Goal: Information Seeking & Learning: Find specific page/section

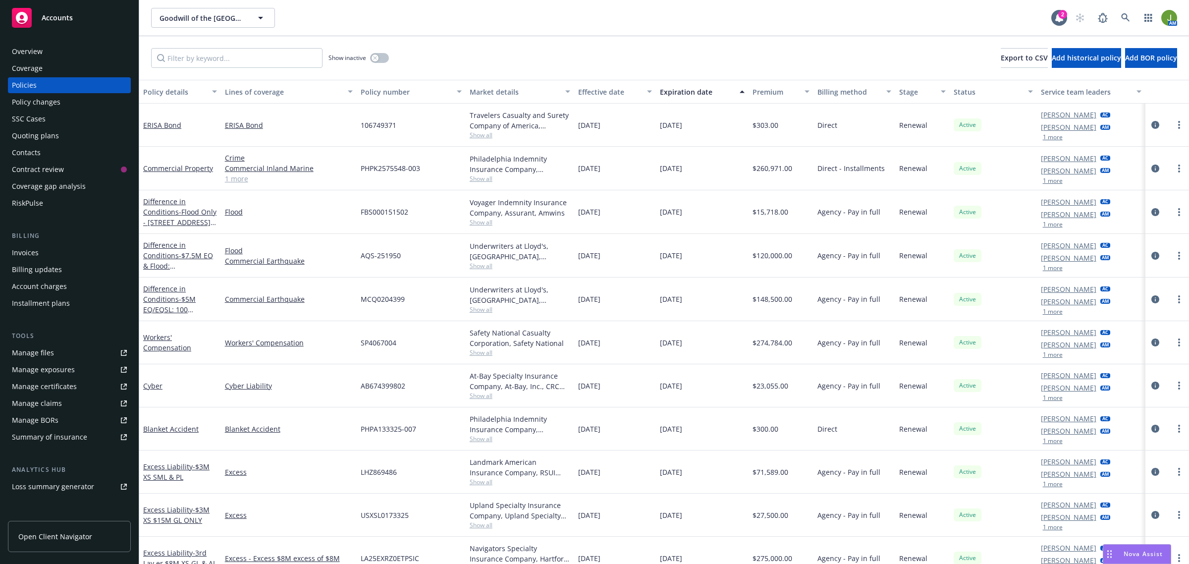
click at [40, 249] on div "Invoices" at bounding box center [69, 253] width 115 height 16
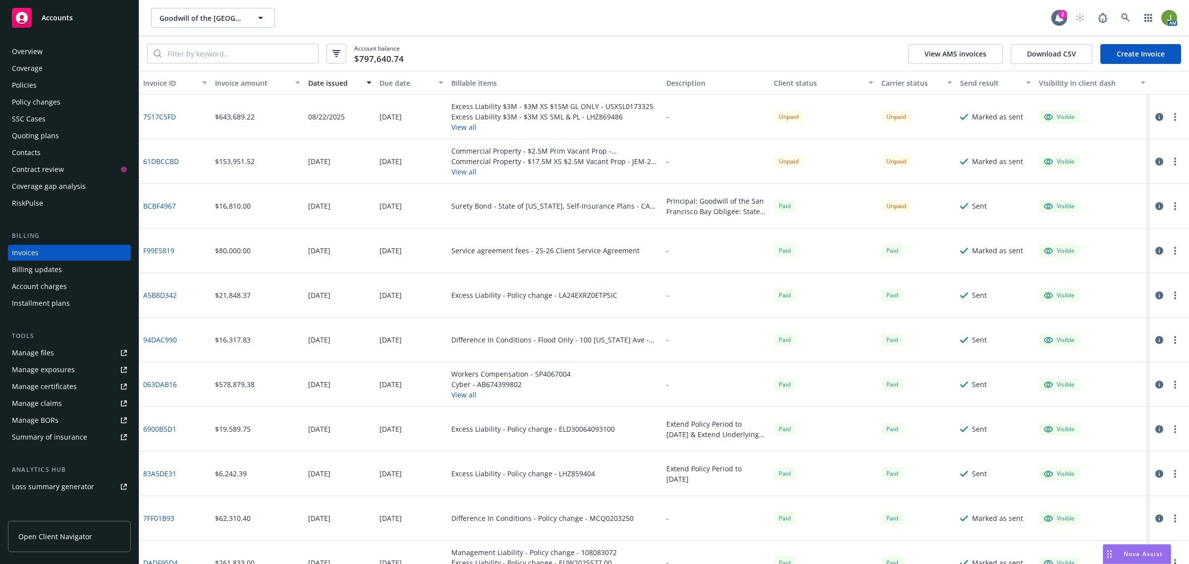
click at [1170, 250] on button "button" at bounding box center [1176, 251] width 12 height 12
click at [1079, 291] on link "View invoice" at bounding box center [1108, 291] width 126 height 20
click at [1055, 251] on div "Visible" at bounding box center [1059, 250] width 31 height 9
click at [1156, 251] on icon "button" at bounding box center [1160, 251] width 8 height 8
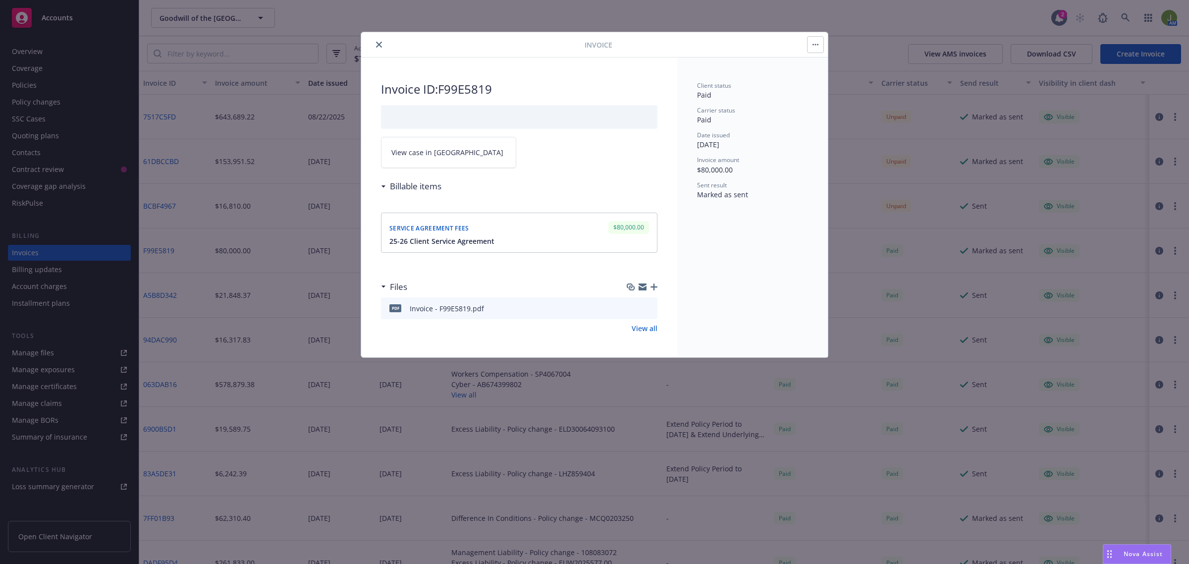
click at [553, 231] on div "Service agreement fees $80,000.00" at bounding box center [520, 227] width 264 height 16
click at [813, 45] on icon "button" at bounding box center [816, 45] width 6 height 2
click at [414, 189] on h3 "Billable items" at bounding box center [416, 186] width 52 height 13
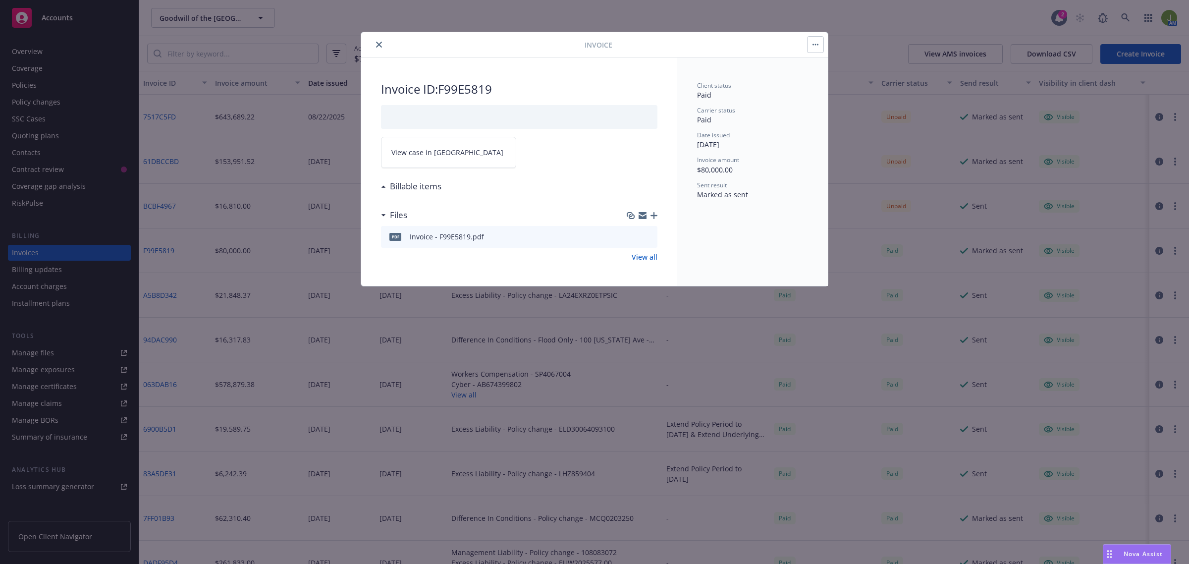
click at [414, 189] on h3 "Billable items" at bounding box center [416, 186] width 52 height 13
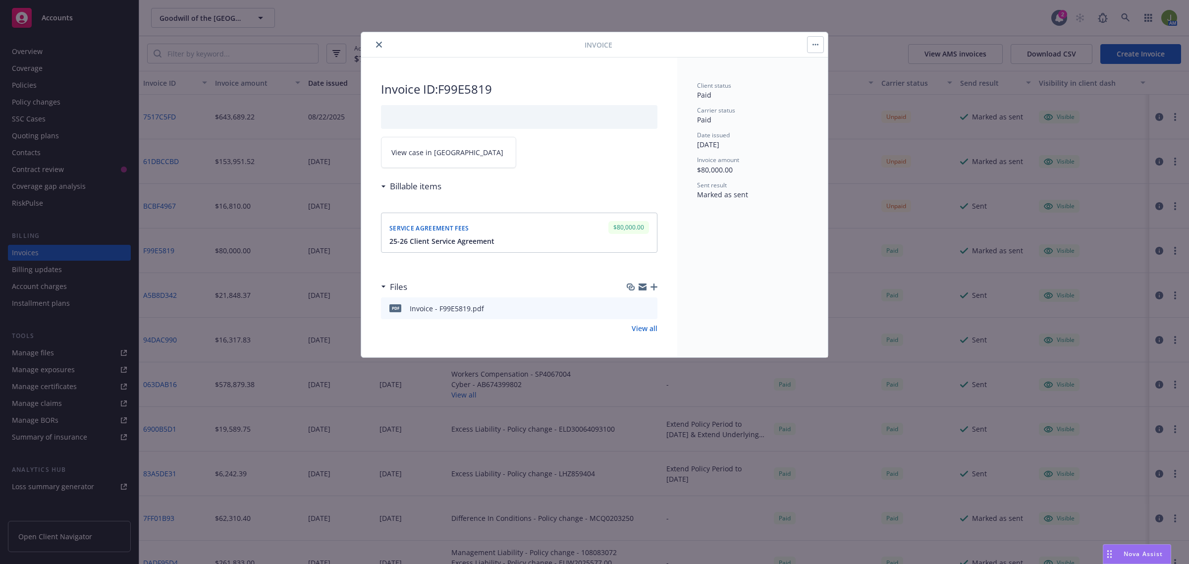
click at [608, 230] on div "$80,000.00" at bounding box center [629, 227] width 45 height 16
click at [653, 288] on icon "button" at bounding box center [654, 286] width 7 height 7
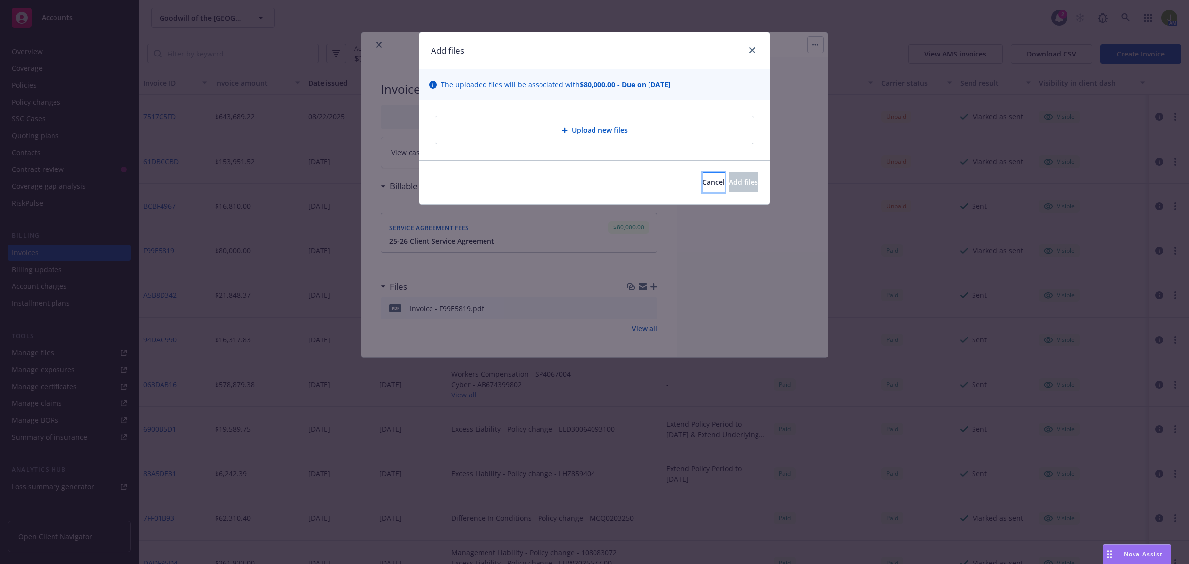
click at [703, 189] on button "Cancel" at bounding box center [714, 182] width 22 height 20
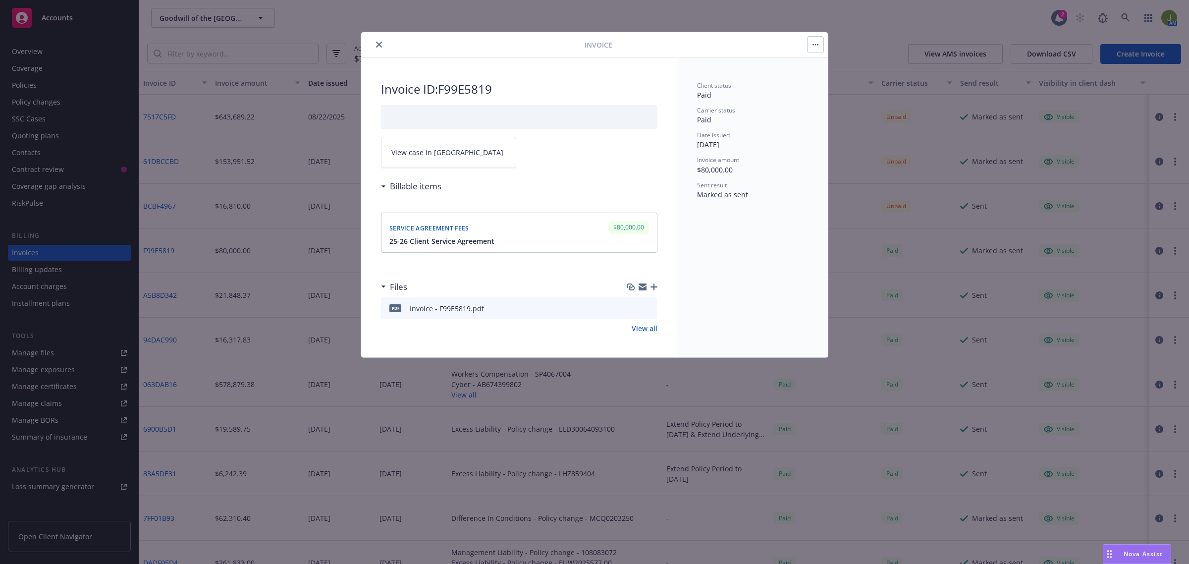
click at [378, 46] on icon "close" at bounding box center [379, 45] width 6 height 6
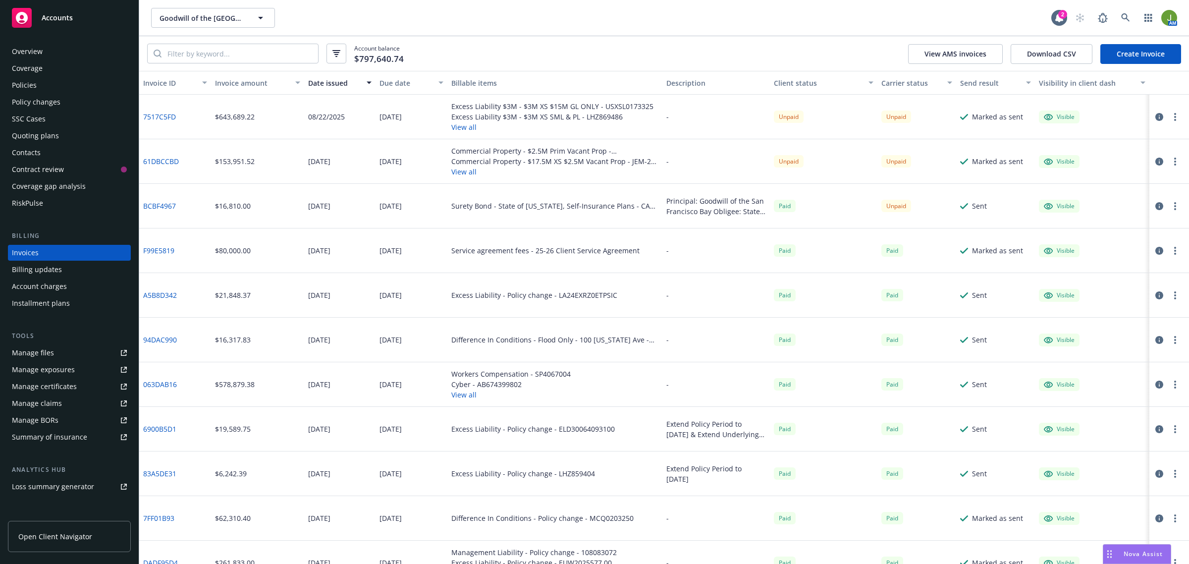
click at [48, 86] on div "Policies" at bounding box center [69, 85] width 115 height 16
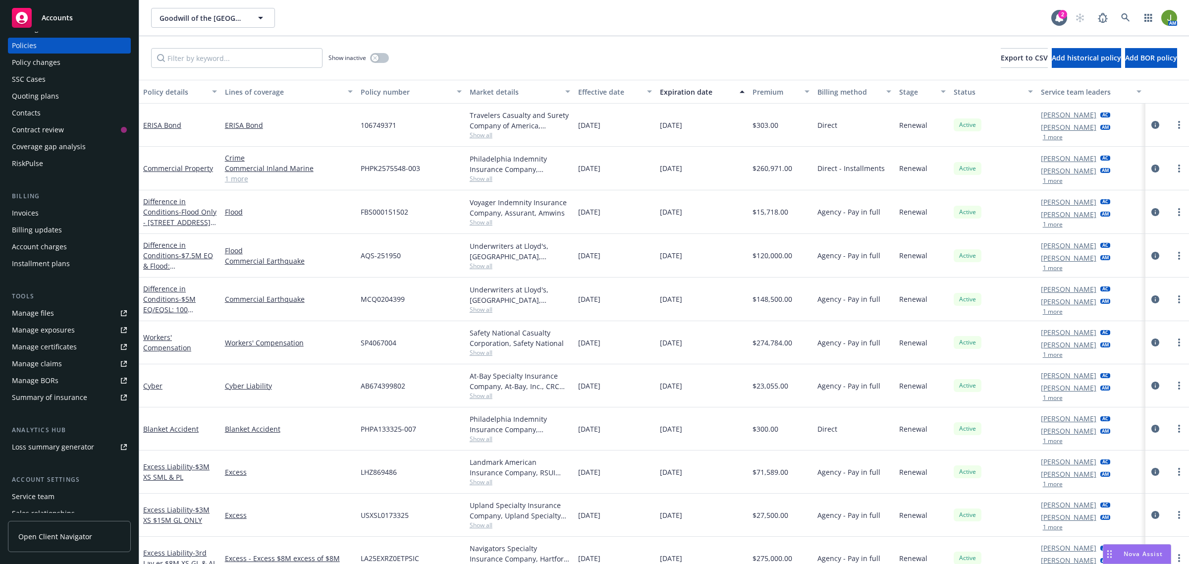
scroll to position [98, 0]
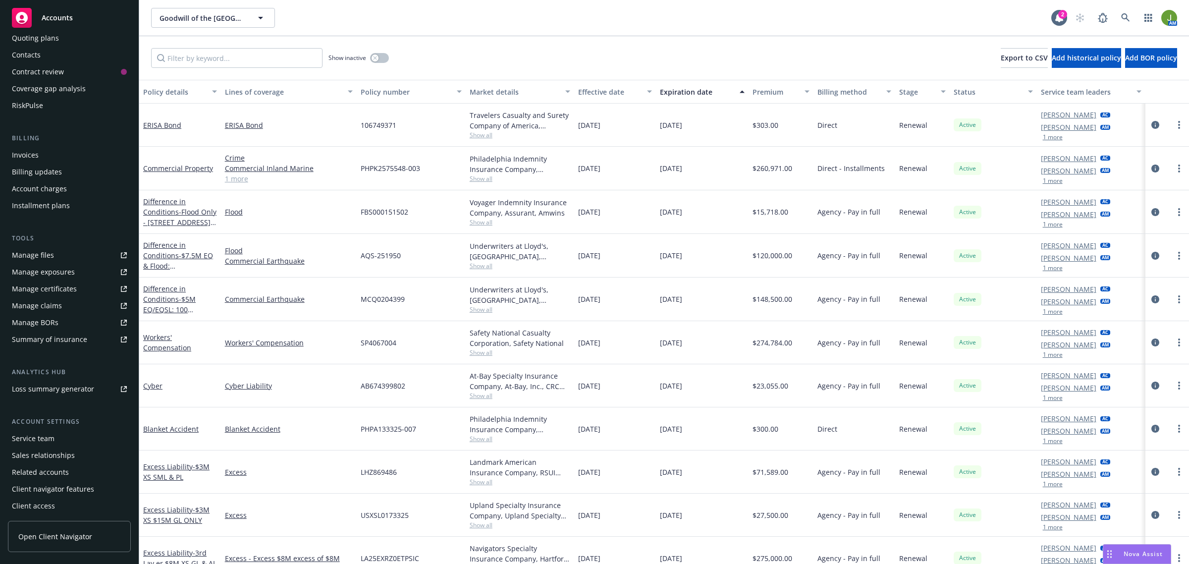
click at [43, 259] on div "Manage files" at bounding box center [33, 255] width 42 height 16
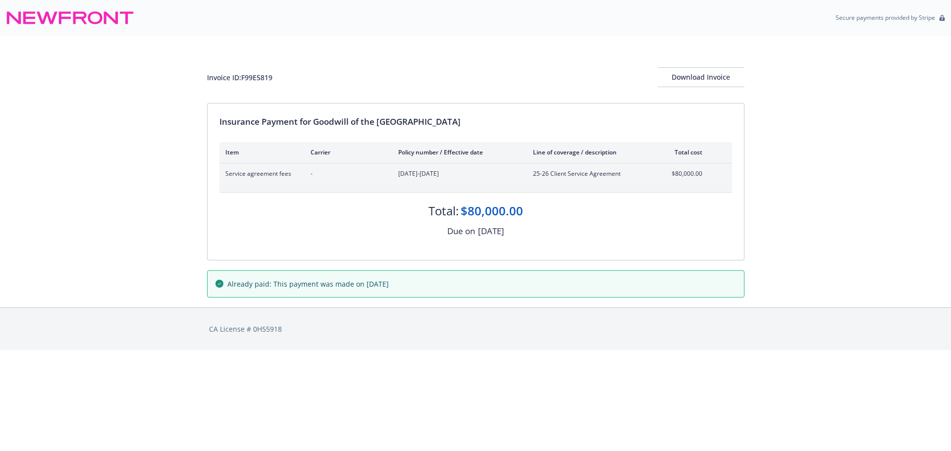
click at [293, 179] on div "Service agreement fees - 07/01/2025-07/01/2026 25-26 Client Service Agreement $…" at bounding box center [476, 178] width 513 height 29
click at [693, 176] on span "$80,000.00" at bounding box center [684, 173] width 37 height 9
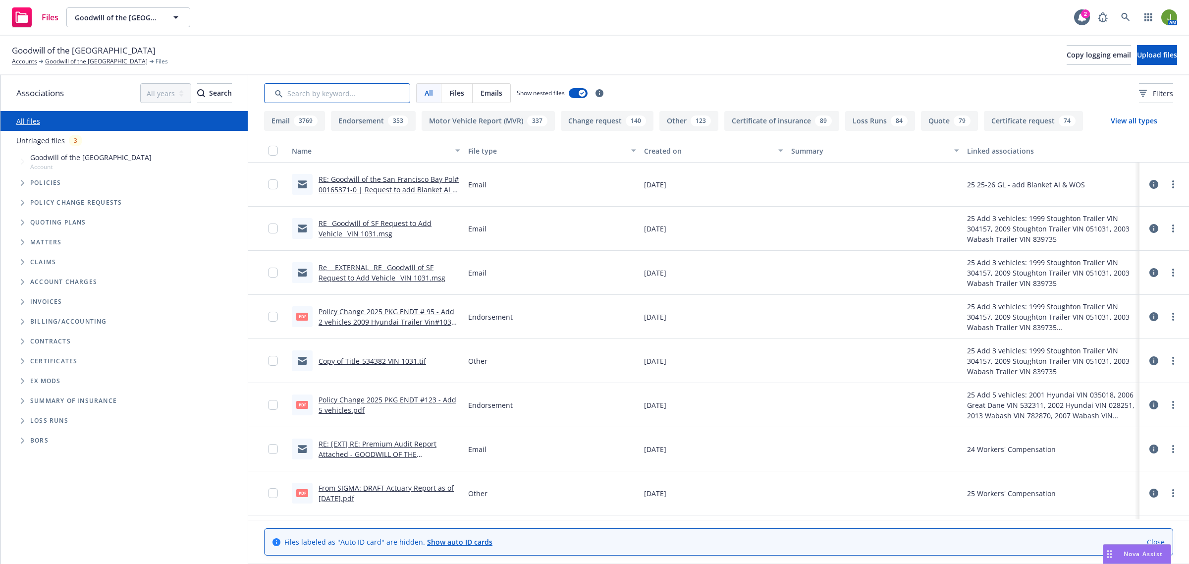
click at [315, 95] on input "Search by keyword..." at bounding box center [337, 93] width 146 height 20
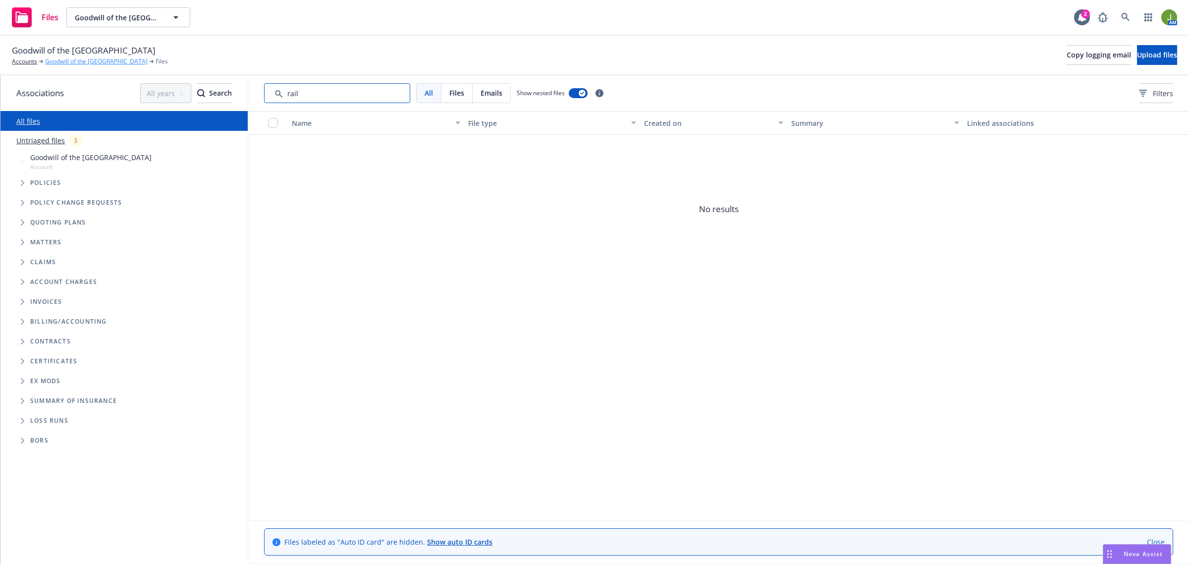
type input "rail"
click at [88, 58] on link "Goodwill of the [GEOGRAPHIC_DATA]" at bounding box center [96, 61] width 103 height 9
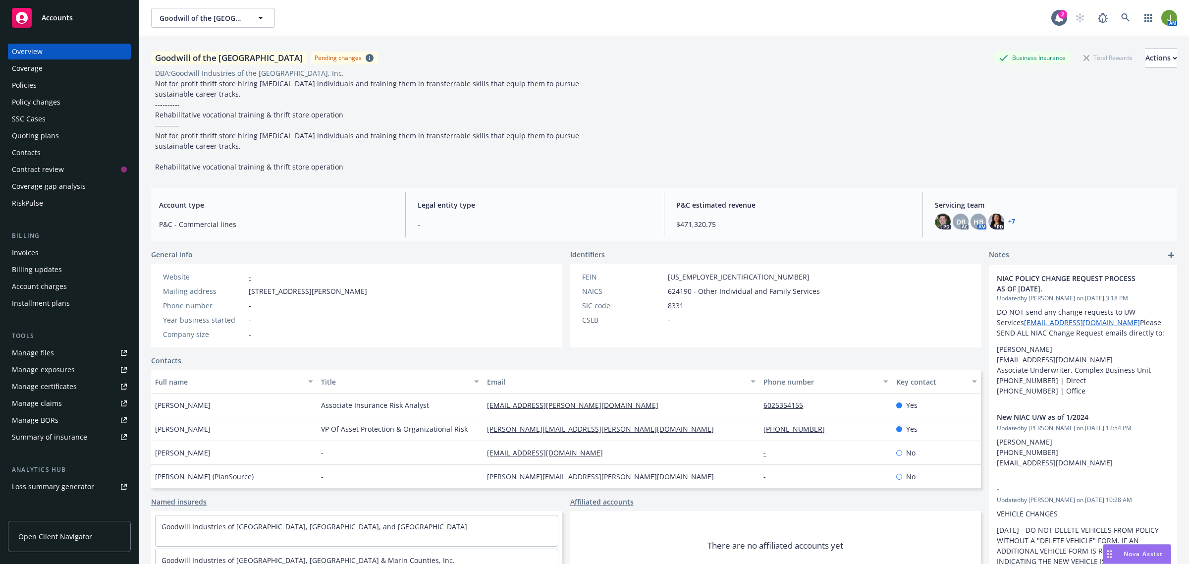
click at [40, 93] on div "Policies" at bounding box center [69, 85] width 115 height 16
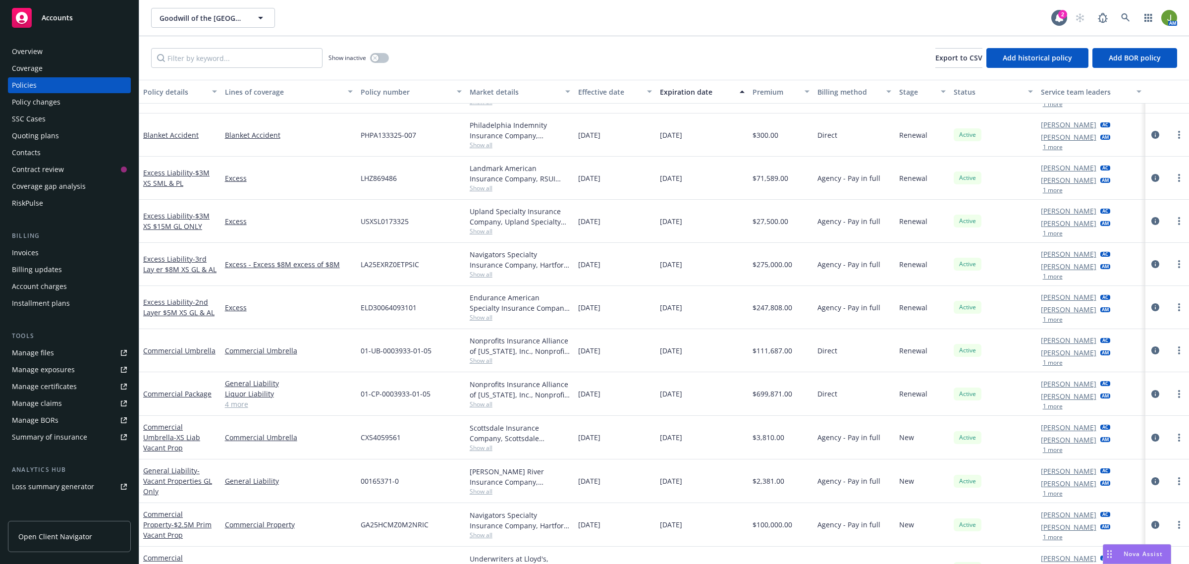
scroll to position [310, 0]
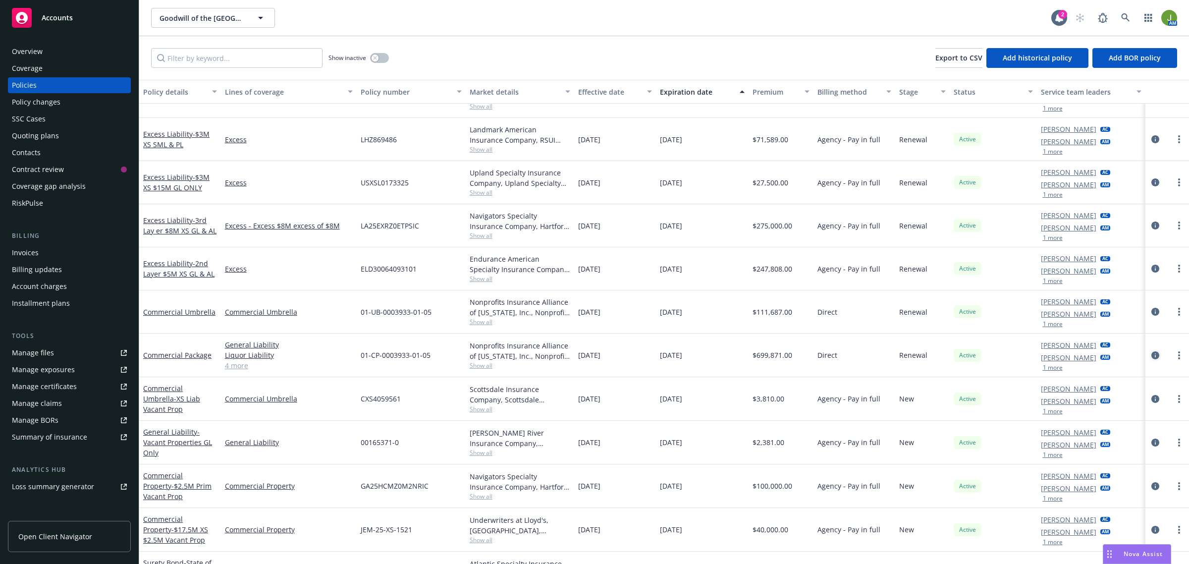
click at [1152, 355] on icon "circleInformation" at bounding box center [1156, 355] width 8 height 8
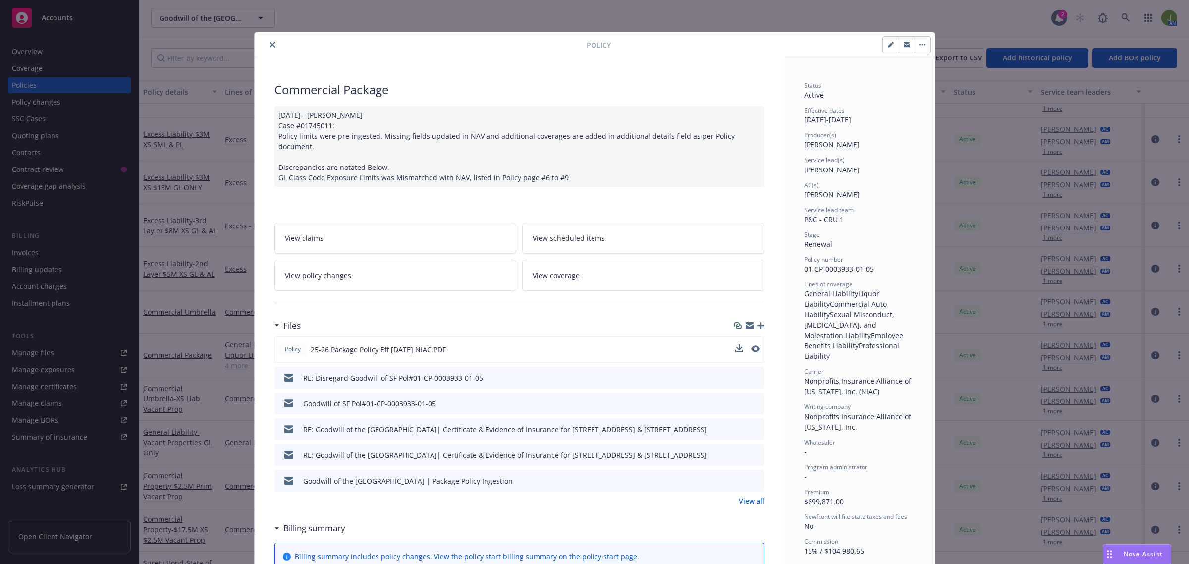
click at [751, 344] on button at bounding box center [755, 349] width 9 height 10
click at [750, 345] on icon "preview file" at bounding box center [754, 348] width 9 height 7
click at [270, 45] on icon "close" at bounding box center [273, 45] width 6 height 6
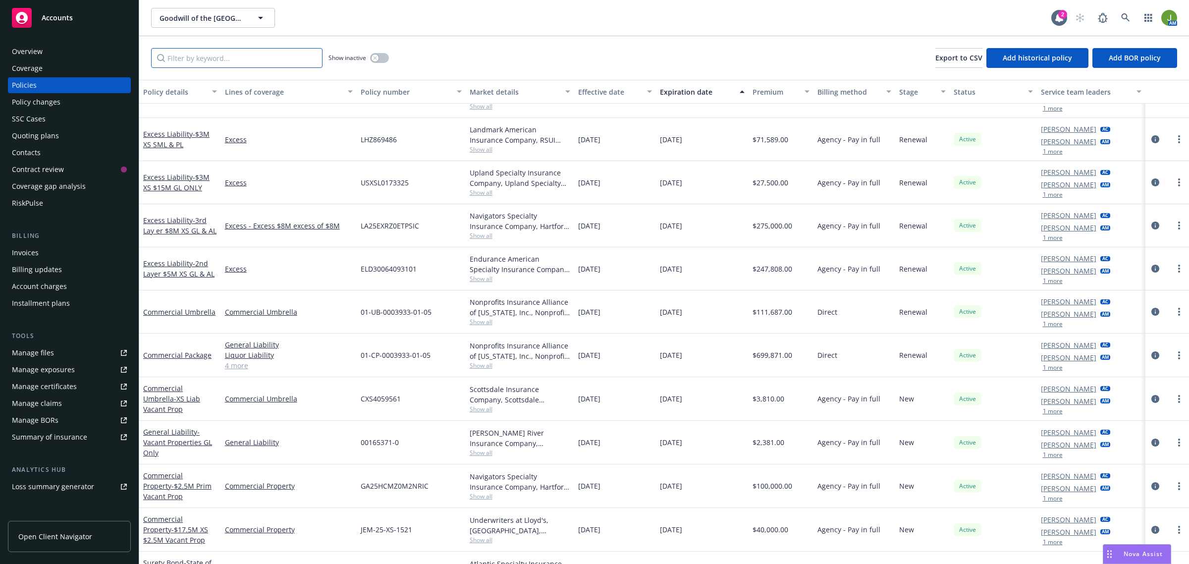
click at [249, 63] on input "Filter by keyword..." at bounding box center [236, 58] width 171 height 20
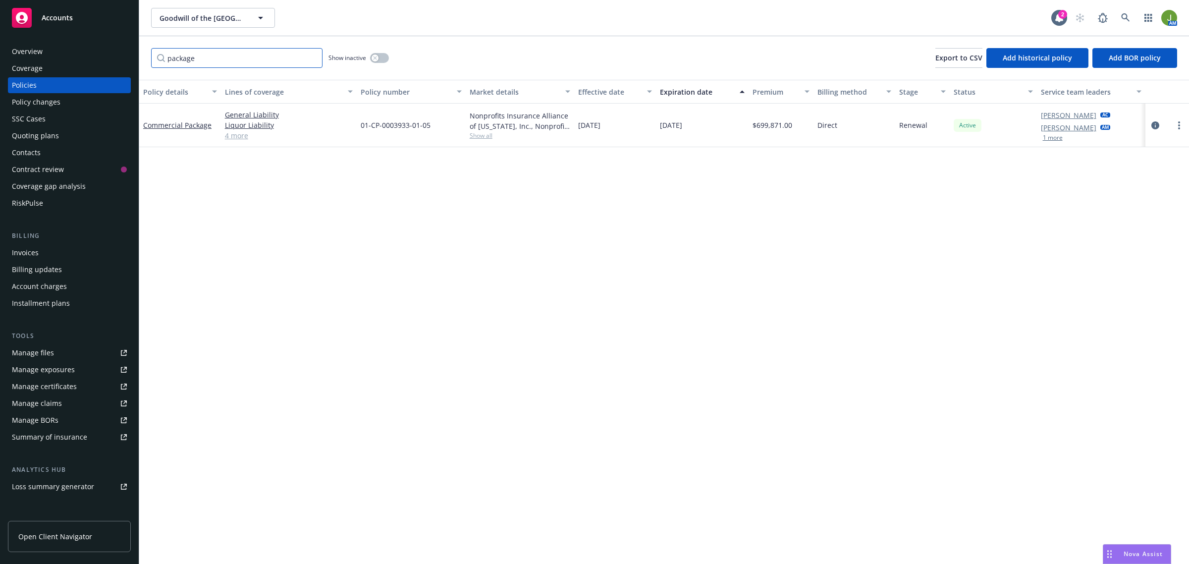
type input "package"
click at [387, 58] on button "button" at bounding box center [379, 58] width 19 height 10
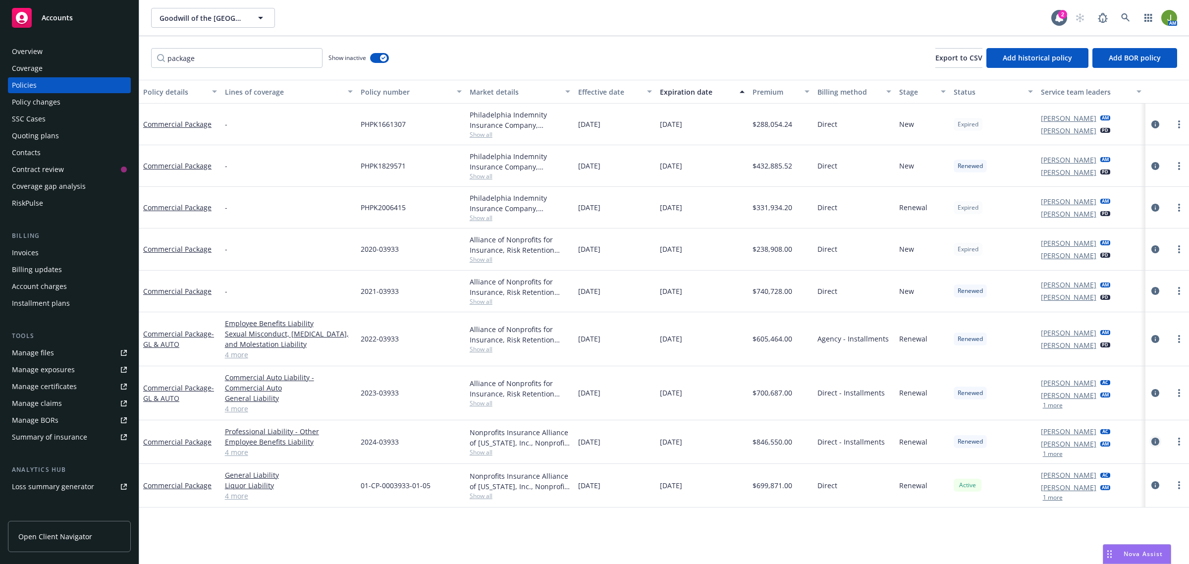
click at [1156, 440] on icon "circleInformation" at bounding box center [1156, 442] width 8 height 8
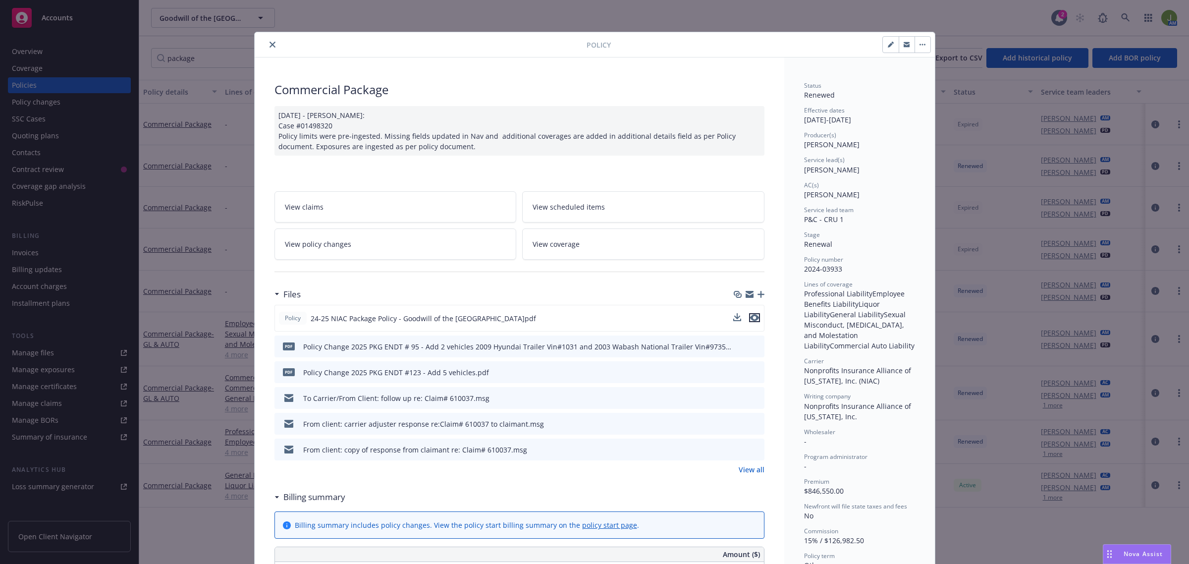
click at [754, 319] on button "preview file" at bounding box center [754, 317] width 11 height 9
click at [268, 48] on button "close" at bounding box center [273, 45] width 12 height 12
